Goal: Find specific page/section: Find specific page/section

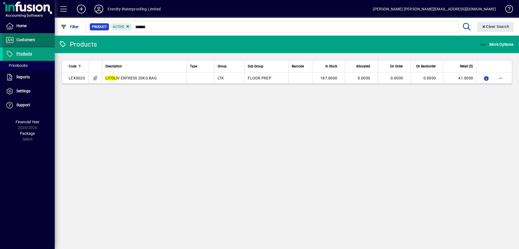
click at [19, 38] on span "Customers" at bounding box center [25, 40] width 19 height 4
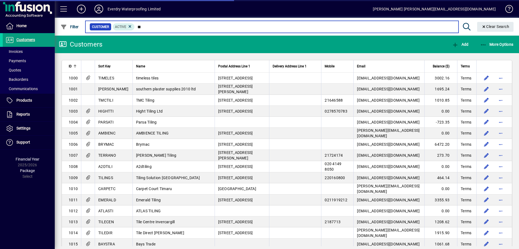
type input "***"
